Goal: Transaction & Acquisition: Purchase product/service

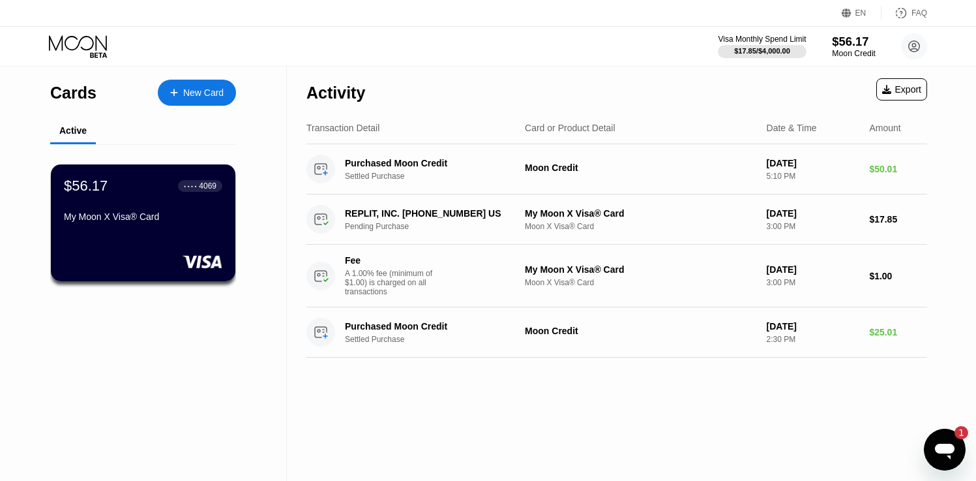
click at [850, 48] on div "$56.17" at bounding box center [854, 42] width 44 height 14
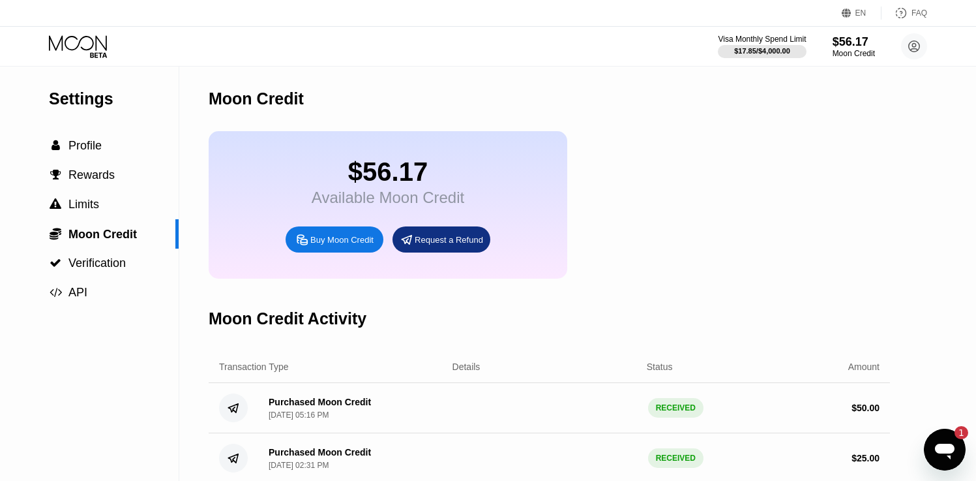
click at [320, 237] on div "Buy Moon Credit" at bounding box center [341, 239] width 63 height 11
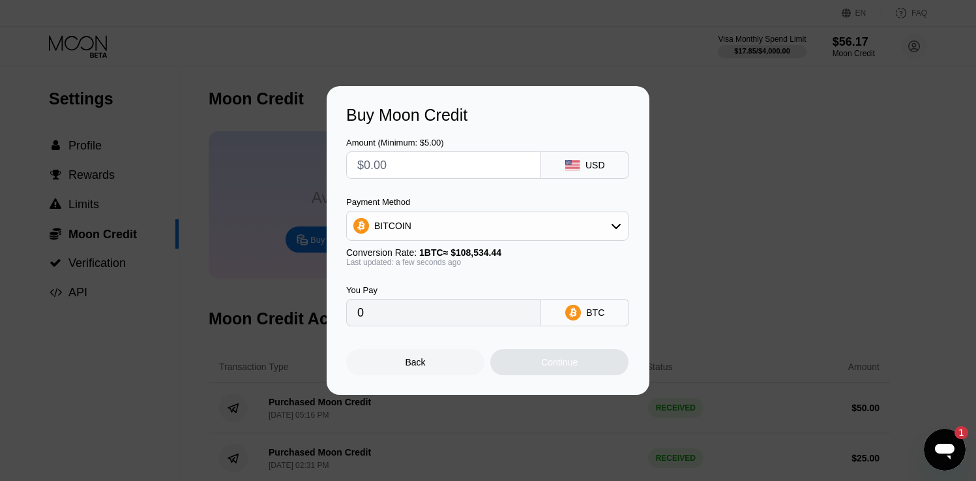
click at [717, 86] on div "Buy Moon Credit Amount (Minimum: $5.00) USD Payment Method BITCOIN Conversion R…" at bounding box center [488, 240] width 976 height 308
click at [423, 359] on div "Back" at bounding box center [416, 362] width 20 height 10
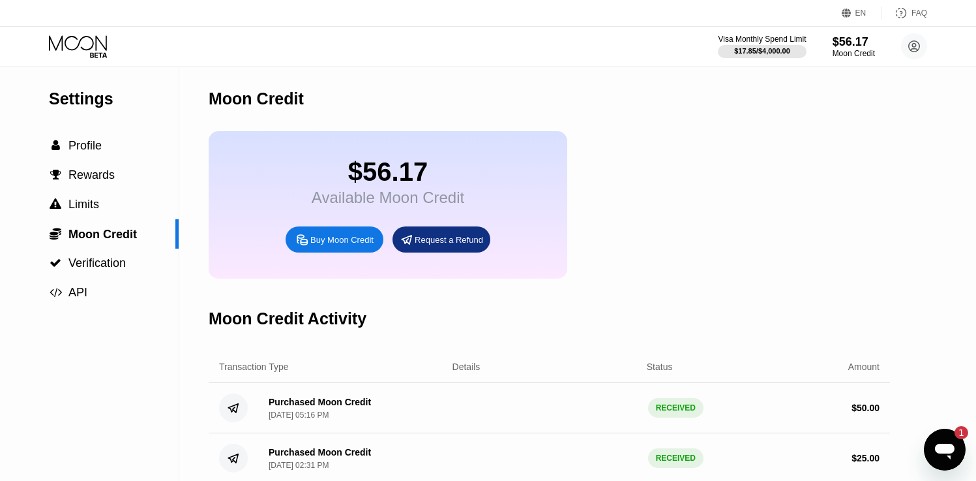
click at [342, 251] on div "Buy Moon Credit" at bounding box center [335, 239] width 98 height 26
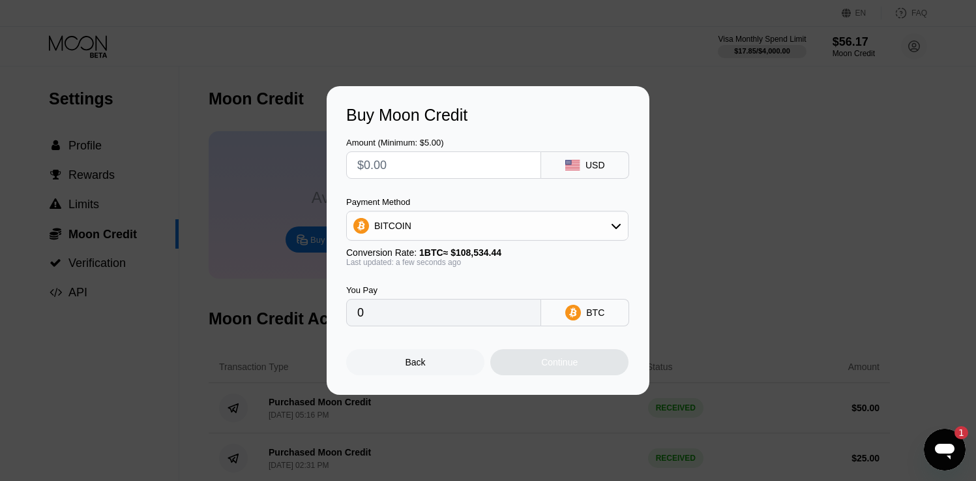
click at [399, 173] on input "text" at bounding box center [443, 165] width 173 height 26
click at [406, 174] on input "text" at bounding box center [443, 165] width 173 height 26
type input "$1"
type input "0.00000922"
type input "$10"
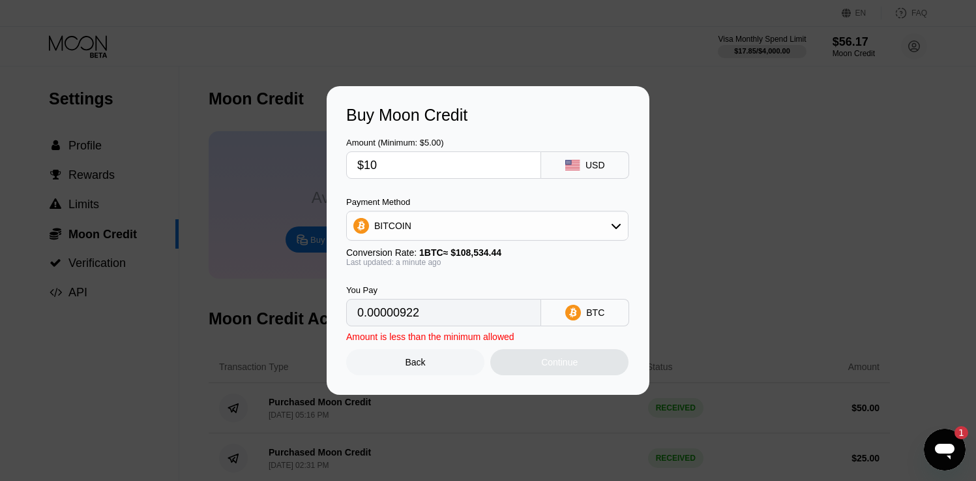
type input "0.00009214"
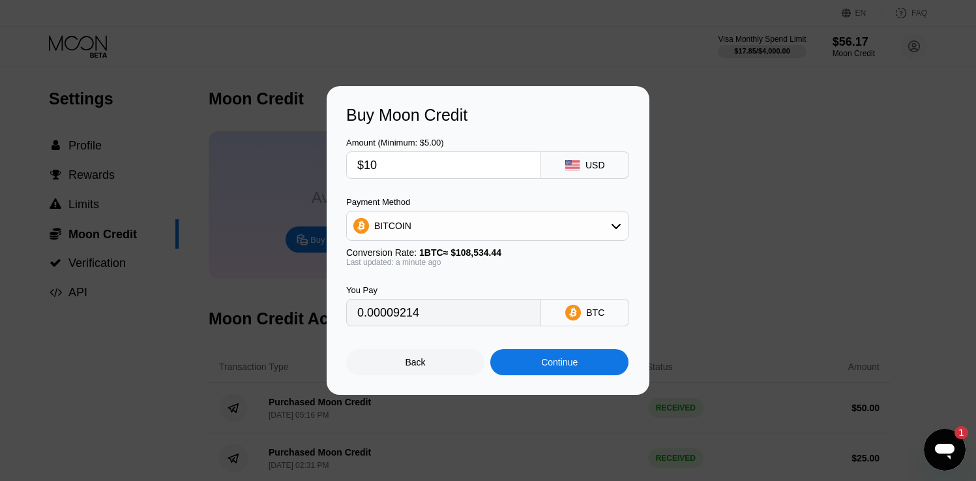
click at [579, 355] on div "Continue" at bounding box center [559, 362] width 138 height 26
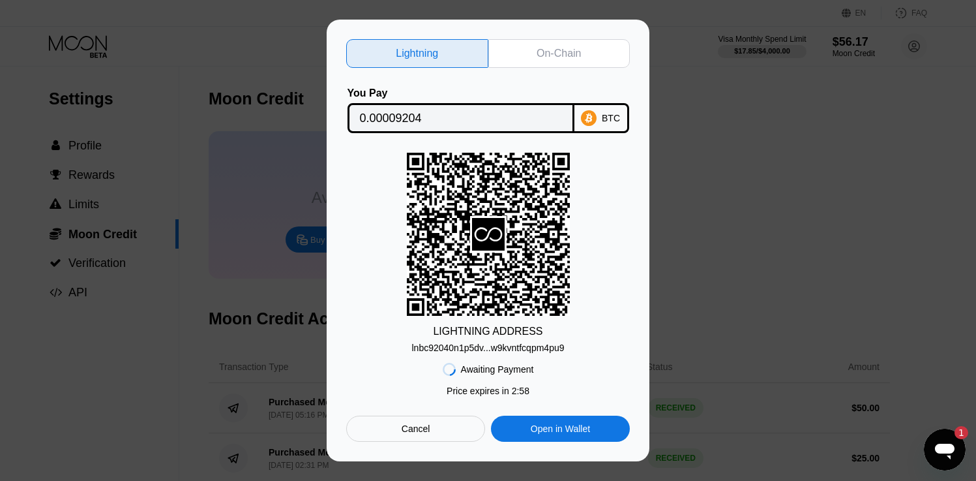
click at [561, 61] on div "On-Chain" at bounding box center [559, 53] width 142 height 29
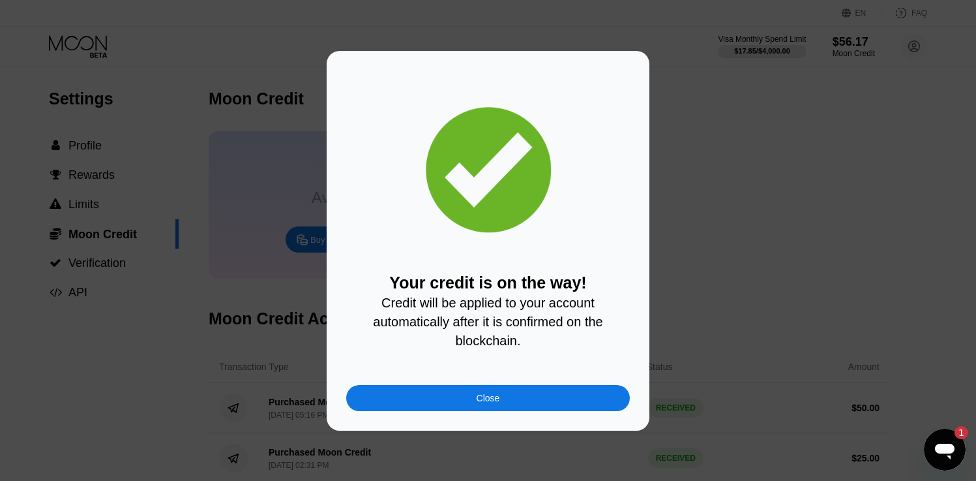
click at [492, 395] on div "Close" at bounding box center [488, 398] width 23 height 10
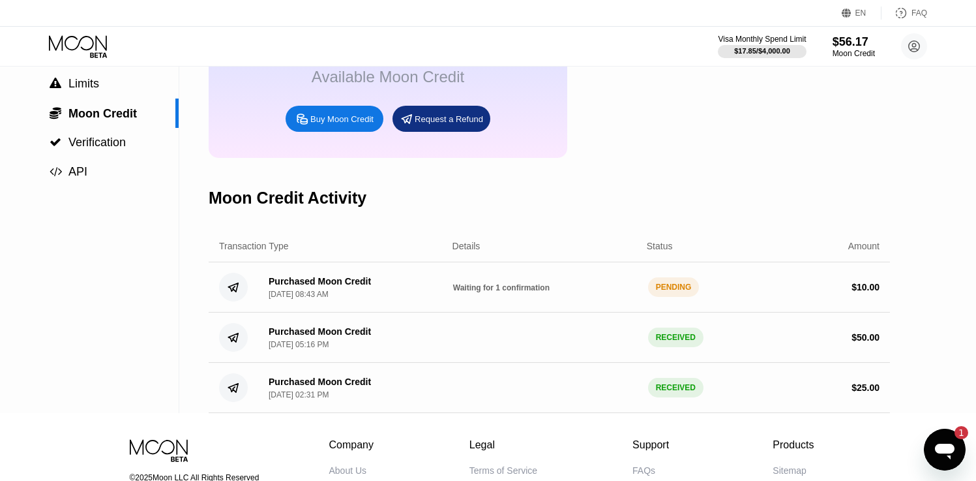
scroll to position [110, 0]
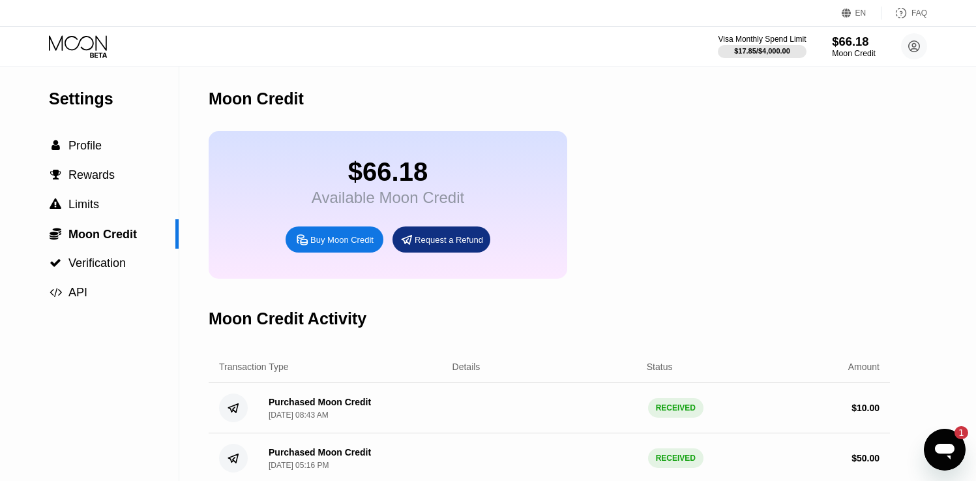
click at [837, 46] on div "$66.18" at bounding box center [854, 42] width 44 height 14
click at [842, 46] on div "$66.18" at bounding box center [854, 42] width 44 height 14
click at [718, 44] on div "$17.85 / $4,000.00" at bounding box center [762, 51] width 88 height 14
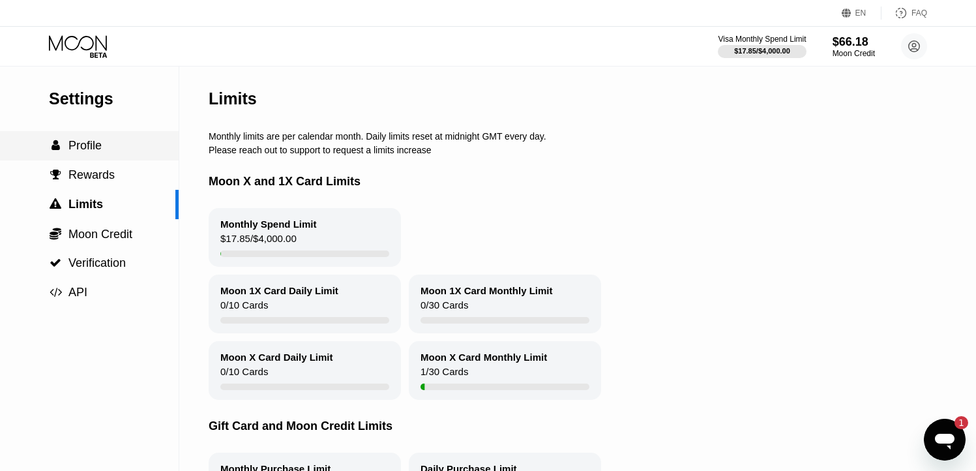
click at [80, 147] on span "Profile" at bounding box center [84, 145] width 33 height 13
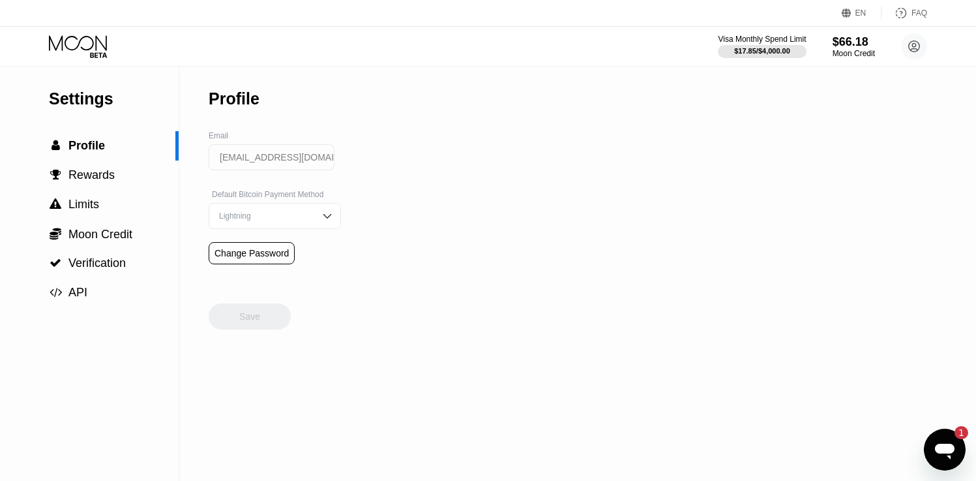
click at [70, 59] on div "Visa Monthly Spend Limit $17.85 / $4,000.00 $66.18 Moon Credit [EMAIL_ADDRESS][…" at bounding box center [488, 46] width 976 height 39
click at [86, 40] on icon at bounding box center [79, 46] width 61 height 23
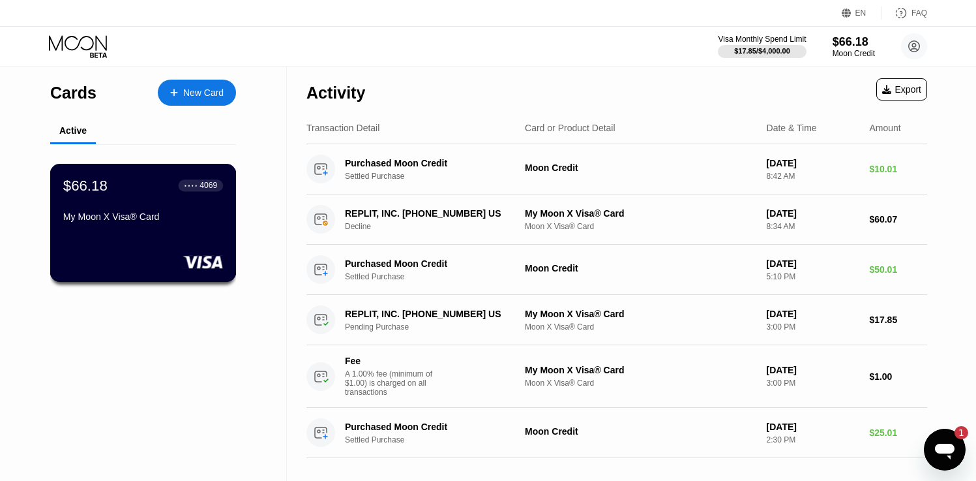
click at [192, 215] on div "My Moon X Visa® Card" at bounding box center [143, 216] width 160 height 10
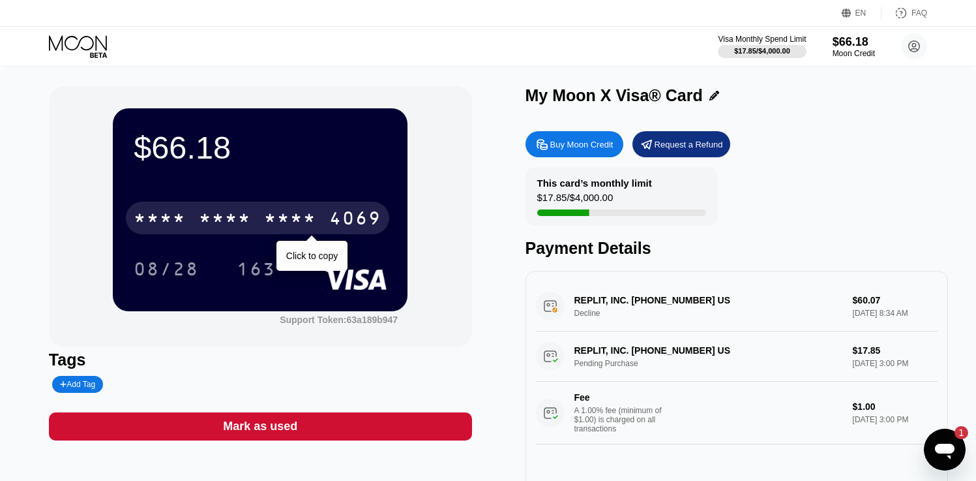
click at [196, 224] on div "* * * * * * * * * * * * 4069" at bounding box center [257, 217] width 263 height 33
click at [299, 227] on div "2463" at bounding box center [290, 219] width 52 height 21
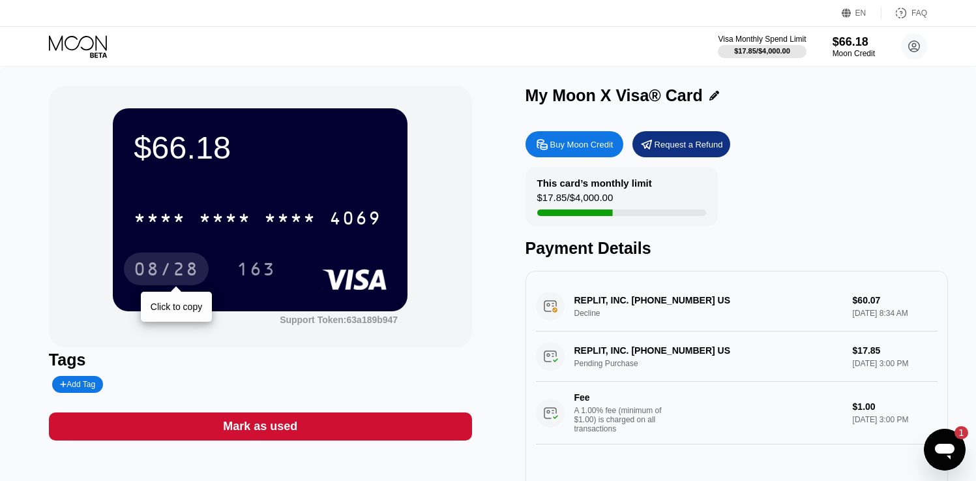
drag, startPoint x: 167, startPoint y: 267, endPoint x: 177, endPoint y: 261, distance: 12.0
click at [167, 267] on div "08/28" at bounding box center [166, 270] width 65 height 21
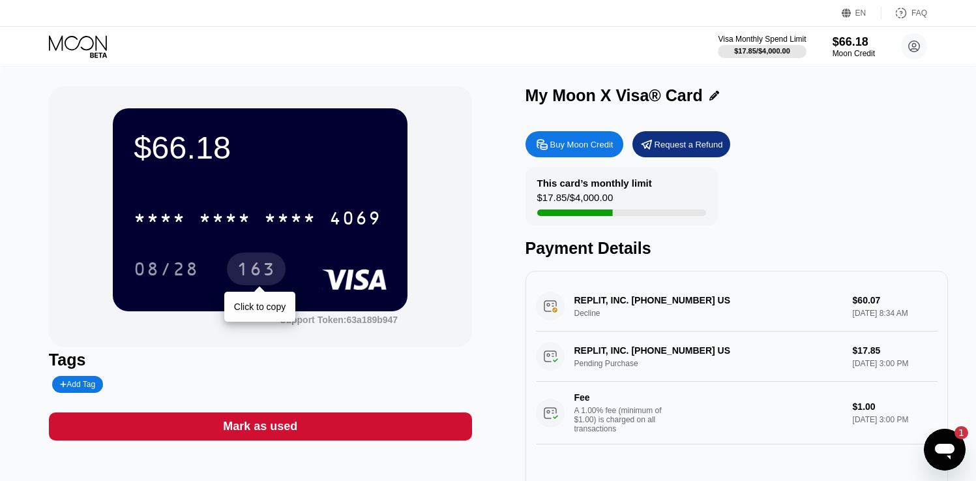
click at [254, 265] on div "163" at bounding box center [256, 270] width 39 height 21
